Goal: Task Accomplishment & Management: Manage account settings

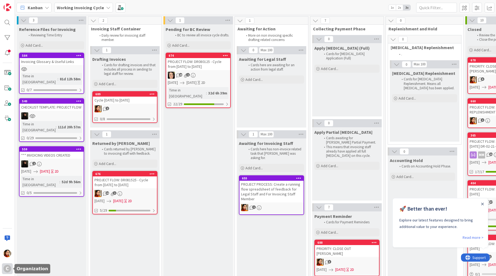
click at [7, 268] on div "C" at bounding box center [8, 269] width 8 height 8
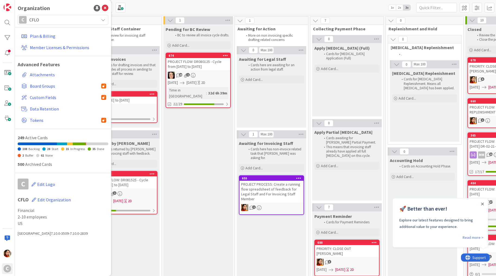
click at [41, 28] on div "Plan & Billing Member Licenses & Permissions Advanced Features Attachments Boar…" at bounding box center [63, 78] width 91 height 107
click at [39, 36] on link "Plan & Billing" at bounding box center [63, 36] width 89 height 10
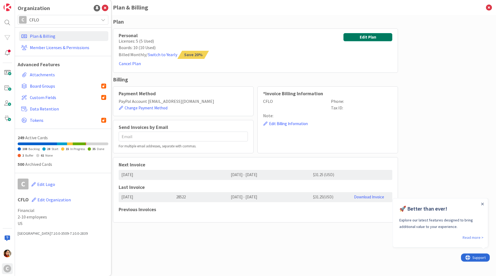
click at [362, 37] on button "Edit Plan" at bounding box center [367, 37] width 49 height 8
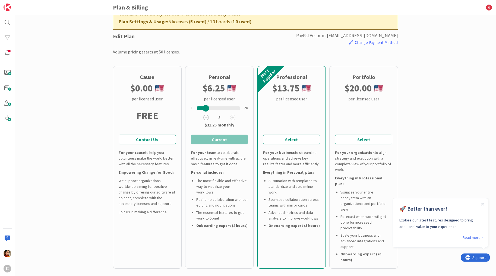
scroll to position [22, 0]
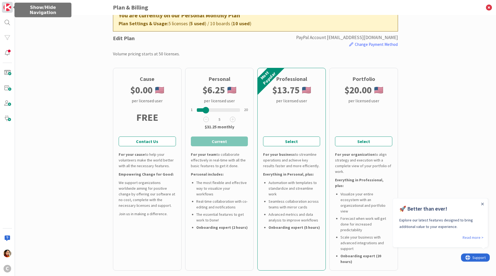
click at [8, 10] on img at bounding box center [8, 8] width 8 height 8
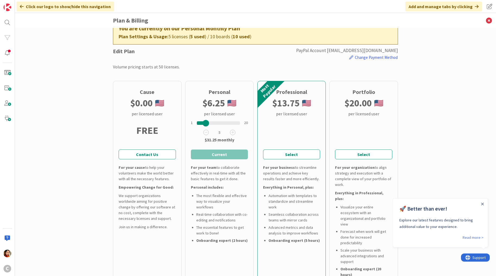
click at [21, 6] on icon at bounding box center [22, 6] width 4 height 4
click at [488, 21] on icon at bounding box center [488, 20] width 14 height 15
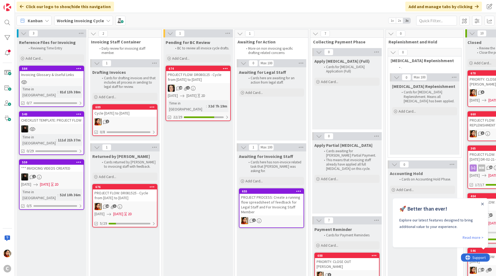
click at [76, 18] on b "Working Invoicing Cycle" at bounding box center [80, 20] width 47 height 5
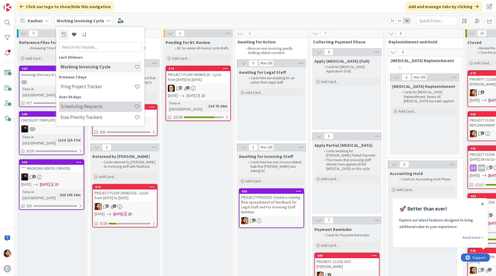
click at [78, 107] on h4 "Scheduling Requests" at bounding box center [97, 106] width 74 height 5
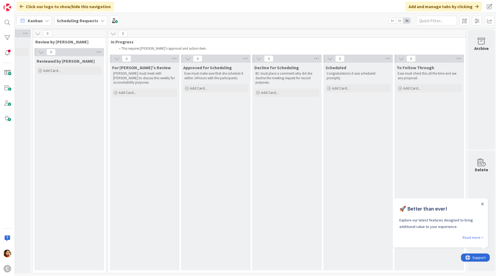
scroll to position [0, 56]
click at [482, 204] on icon "Close Announcement" at bounding box center [482, 204] width 3 height 3
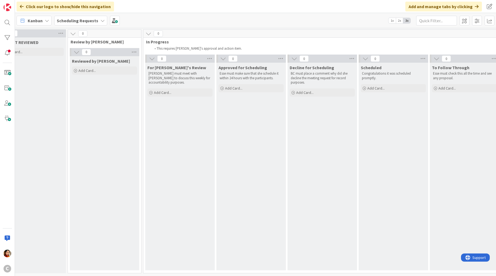
scroll to position [0, 0]
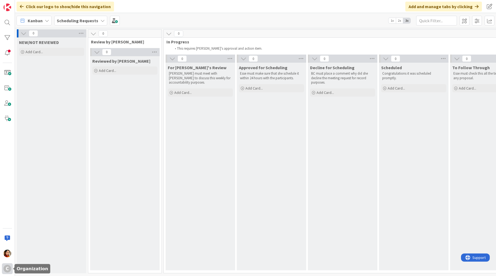
click at [7, 267] on div "C" at bounding box center [8, 269] width 8 height 8
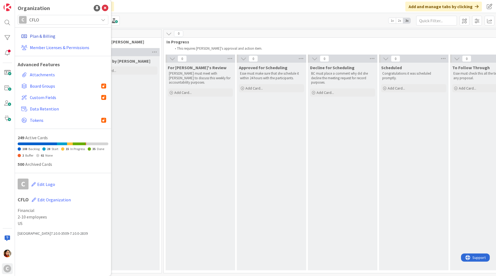
click at [45, 36] on link "Plan & Billing" at bounding box center [63, 36] width 89 height 10
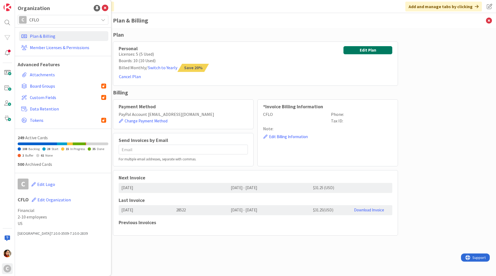
click at [354, 53] on button "Edit Plan" at bounding box center [367, 50] width 49 height 8
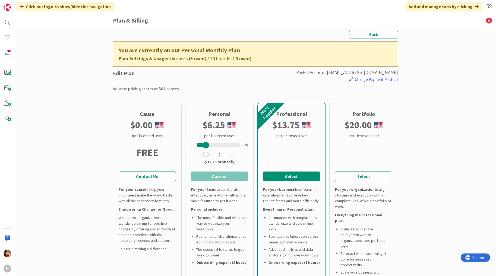
click at [287, 179] on button "Select" at bounding box center [291, 176] width 57 height 10
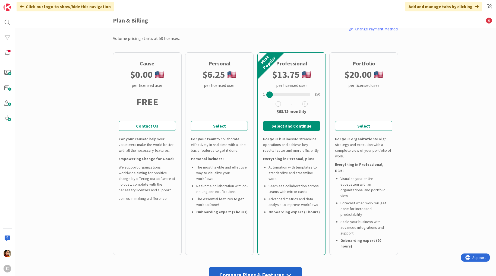
scroll to position [49, 0]
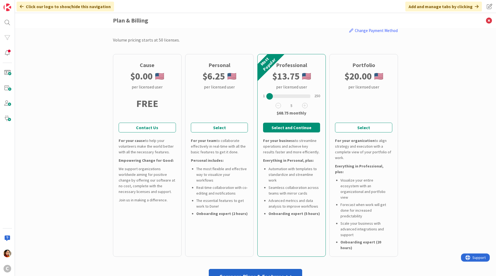
click at [298, 125] on button "Select and Continue" at bounding box center [291, 128] width 57 height 10
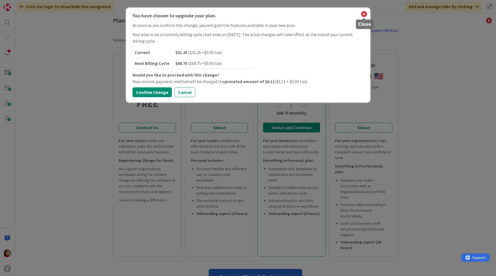
click at [363, 15] on icon at bounding box center [363, 14] width 7 height 8
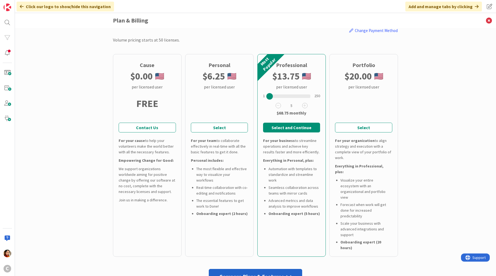
click at [275, 124] on button "Select and Continue" at bounding box center [291, 128] width 57 height 10
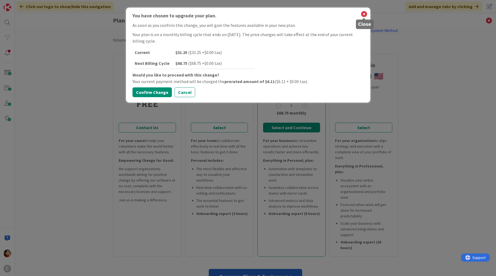
click at [365, 14] on icon at bounding box center [363, 14] width 7 height 8
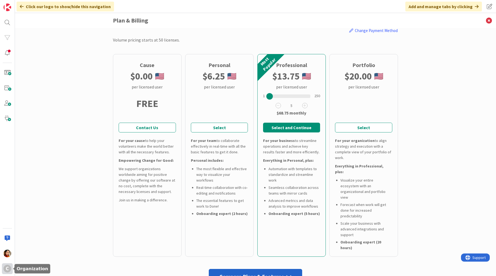
click at [5, 266] on div "C" at bounding box center [8, 269] width 8 height 8
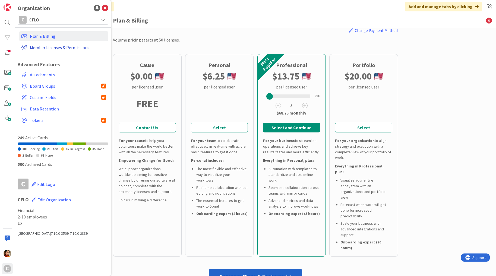
click at [45, 47] on link "Member Licenses & Permissions" at bounding box center [63, 48] width 89 height 10
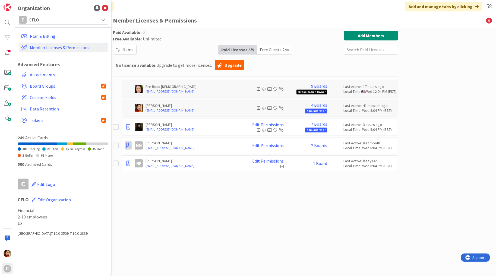
click at [128, 143] on icon at bounding box center [128, 145] width 4 height 5
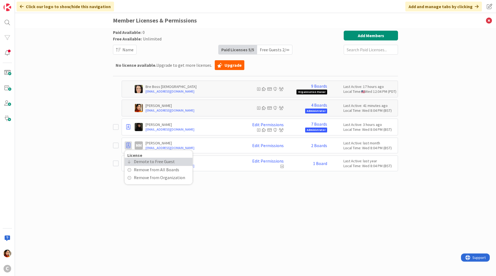
click at [139, 162] on span "Demote to Free Guest" at bounding box center [154, 162] width 41 height 8
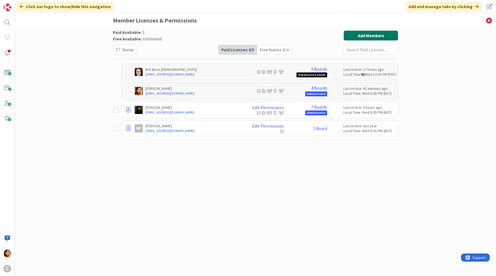
click at [347, 35] on button "Add Members" at bounding box center [370, 36] width 54 height 10
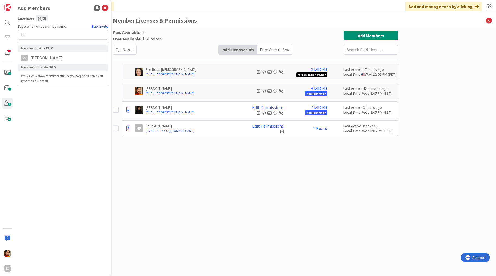
type input "l"
type input "a"
type input "lain"
click at [85, 61] on li "LG Laine Guevarra" at bounding box center [62, 58] width 89 height 10
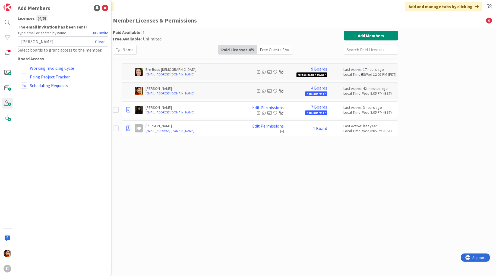
click at [42, 84] on link "Scheduling Requests" at bounding box center [49, 85] width 38 height 7
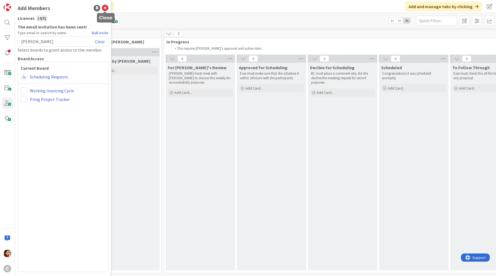
click at [105, 7] on icon at bounding box center [105, 8] width 7 height 7
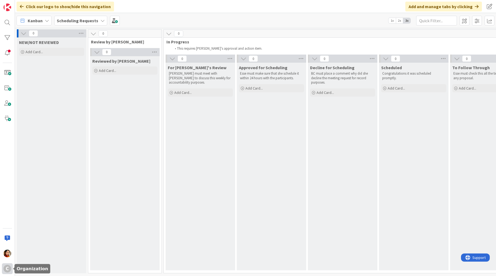
click at [6, 267] on div "C" at bounding box center [8, 269] width 8 height 8
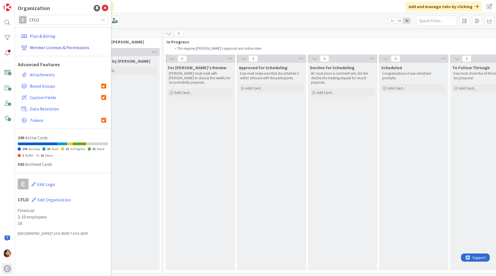
click at [39, 48] on link "Member Licenses & Permissions" at bounding box center [63, 48] width 89 height 10
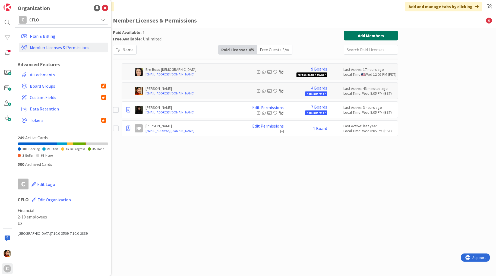
click at [365, 34] on button "Add Members" at bounding box center [370, 36] width 54 height 10
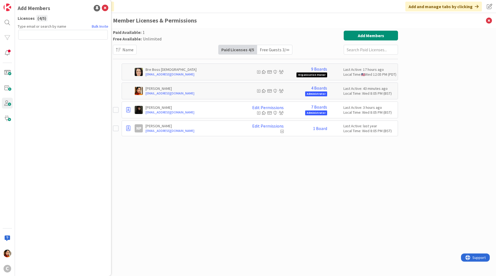
click at [179, 162] on div "Paid Available: 1 Free Available: Unlimited Name Paid Licenses 4 / 5 Free Guest…" at bounding box center [255, 147] width 285 height 232
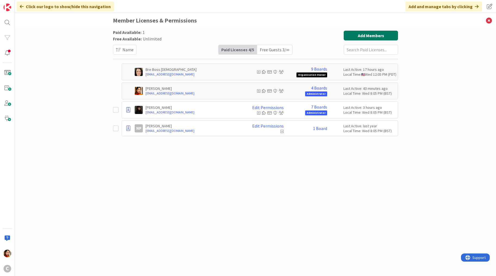
click at [350, 34] on button "Add Members" at bounding box center [370, 36] width 54 height 10
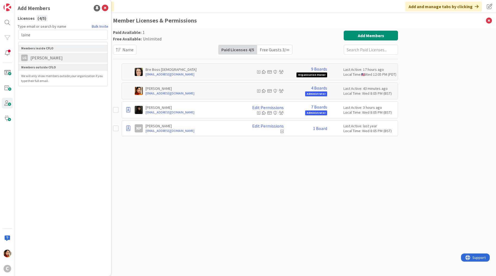
type input "laine"
drag, startPoint x: 35, startPoint y: 56, endPoint x: 29, endPoint y: 56, distance: 6.0
click at [29, 56] on span "[PERSON_NAME]" at bounding box center [47, 58] width 38 height 7
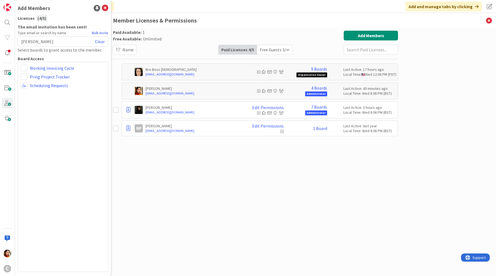
click at [32, 43] on span "[PERSON_NAME]" at bounding box center [37, 41] width 32 height 7
click at [238, 190] on div "Paid Available: 1 Free Available: Unlimited Name Paid Licenses 4 / 5 Free Guest…" at bounding box center [255, 147] width 285 height 232
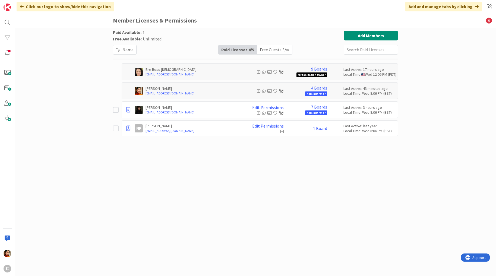
click at [271, 51] on div "Free Guests 3 / ∞" at bounding box center [274, 49] width 35 height 9
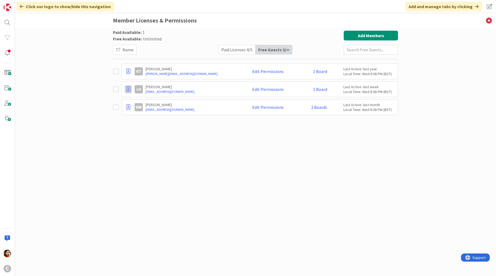
click at [129, 88] on icon at bounding box center [128, 89] width 4 height 5
click at [139, 105] on span "Promote to Paid License" at bounding box center [157, 105] width 46 height 8
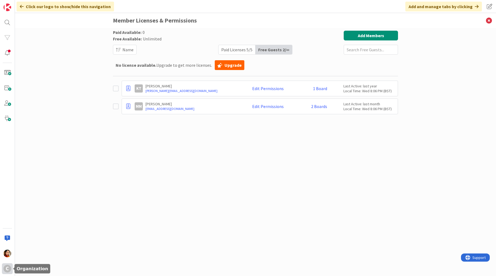
click at [5, 265] on div "C" at bounding box center [7, 268] width 11 height 11
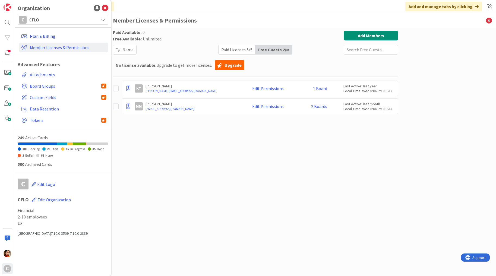
click at [40, 36] on link "Plan & Billing" at bounding box center [63, 36] width 89 height 10
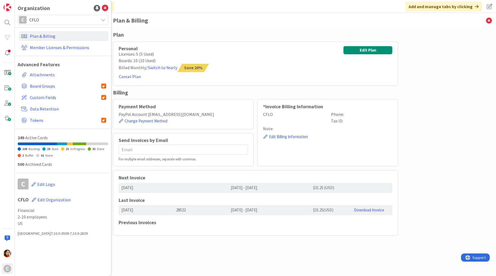
click at [232, 42] on div "Personal Licenses: 5 (5 Used) Boards: 10 (10 Used) Billed Monthly / Switch to Y…" at bounding box center [255, 64] width 285 height 44
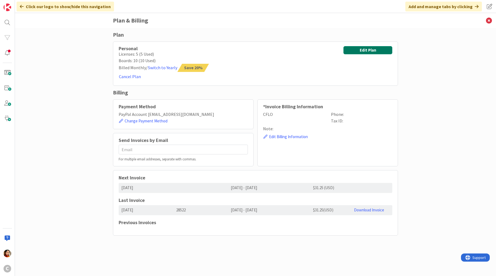
click at [360, 50] on button "Edit Plan" at bounding box center [367, 50] width 49 height 8
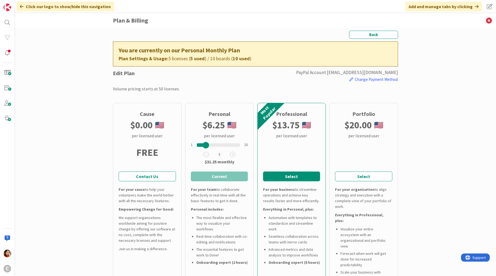
click at [279, 178] on button "Select" at bounding box center [291, 176] width 57 height 10
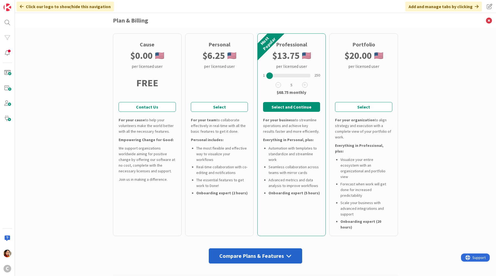
scroll to position [45, 0]
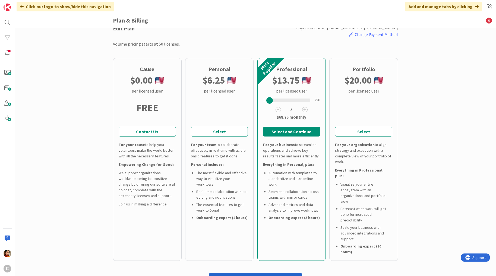
click at [274, 133] on button "Select and Continue" at bounding box center [291, 132] width 57 height 10
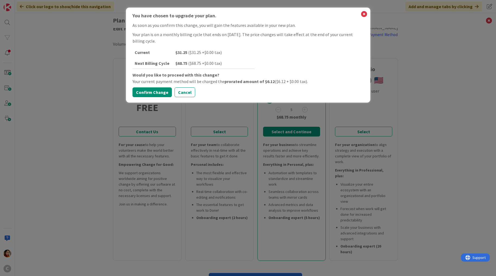
click at [177, 64] on b "$ 68.75" at bounding box center [181, 62] width 13 height 5
copy b "68.75"
click at [146, 95] on button "Confirm Change" at bounding box center [151, 92] width 39 height 10
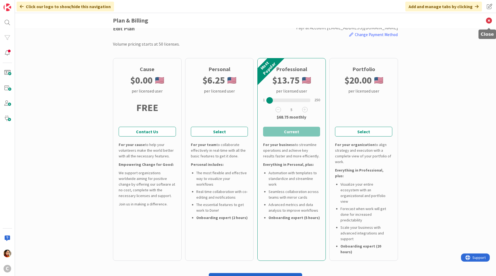
click at [490, 20] on icon at bounding box center [488, 20] width 14 height 15
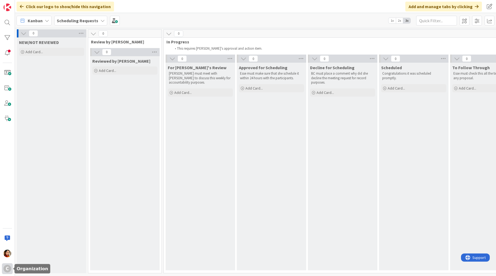
click at [9, 266] on div "C" at bounding box center [8, 269] width 8 height 8
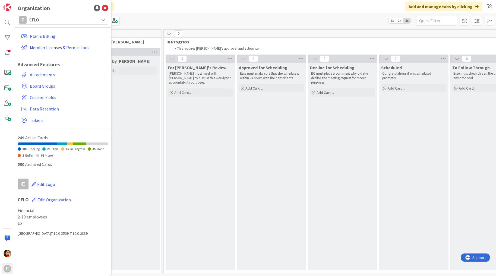
click at [46, 49] on link "Member Licenses & Permissions" at bounding box center [63, 48] width 89 height 10
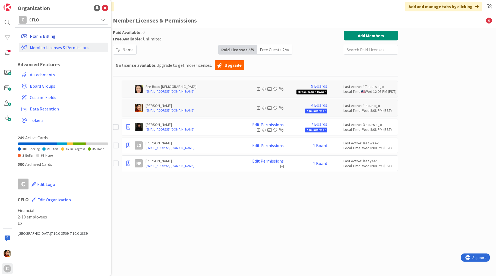
click at [41, 34] on link "Plan & Billing" at bounding box center [63, 36] width 89 height 10
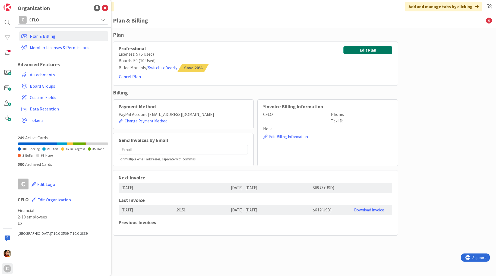
click at [364, 49] on button "Edit Plan" at bounding box center [367, 50] width 49 height 8
